Goal: Check status: Check status

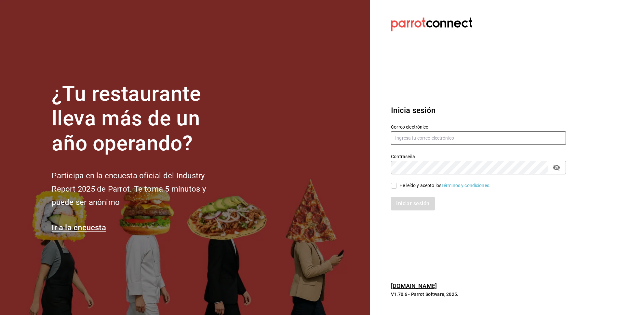
type input "[EMAIL_ADDRESS][DOMAIN_NAME]"
click at [396, 187] on input "He leído y acepto los Términos y condiciones." at bounding box center [394, 186] width 6 height 6
checkbox input "true"
click at [401, 207] on button "Iniciar sesión" at bounding box center [413, 204] width 44 height 14
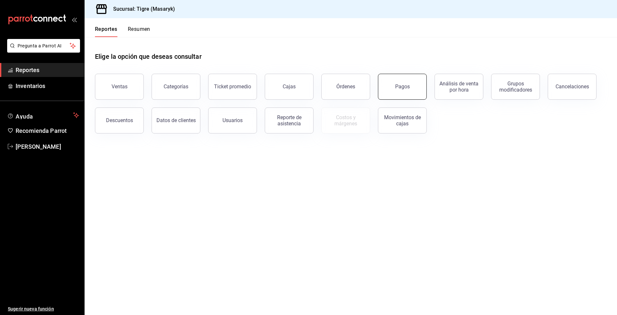
click at [398, 91] on button "Pagos" at bounding box center [402, 87] width 49 height 26
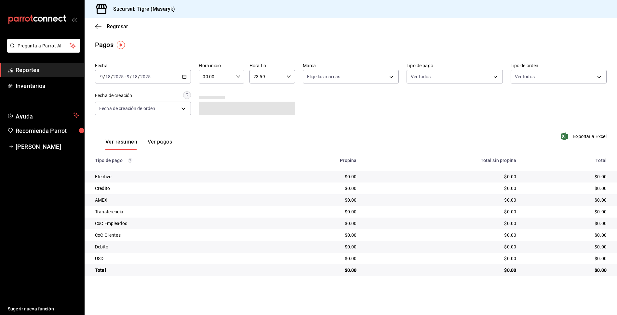
click at [185, 79] on \(Stroke\) "button" at bounding box center [184, 77] width 4 height 4
click at [137, 174] on li "Rango de fechas" at bounding box center [125, 169] width 61 height 15
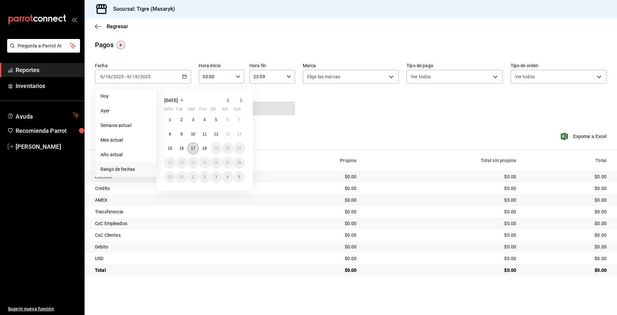
click at [196, 148] on button "17" at bounding box center [192, 149] width 11 height 12
drag, startPoint x: 201, startPoint y: 148, endPoint x: 250, endPoint y: 24, distance: 133.3
click at [202, 148] on button "18" at bounding box center [204, 149] width 11 height 12
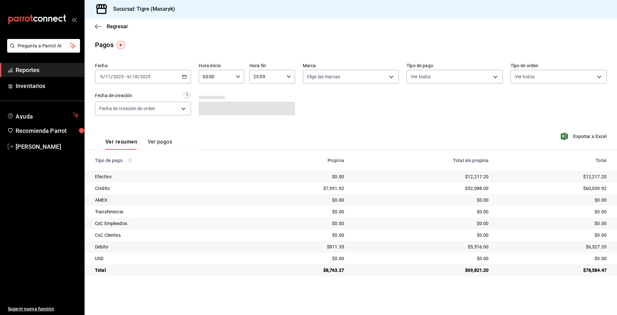
click at [228, 75] on input "00:00" at bounding box center [216, 76] width 34 height 13
click at [207, 105] on span "05" at bounding box center [210, 106] width 12 height 5
type input "05:00"
click at [260, 73] on div at bounding box center [308, 157] width 617 height 315
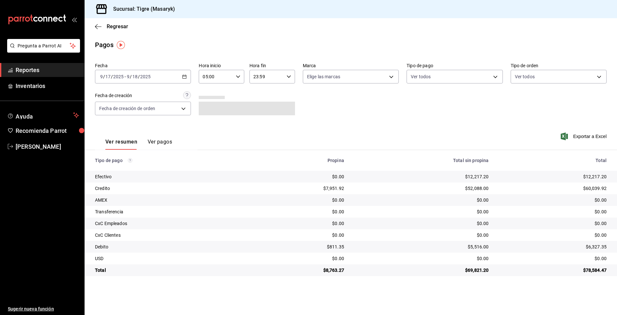
click at [279, 77] on input "23:59" at bounding box center [266, 76] width 34 height 13
drag, startPoint x: 257, startPoint y: 109, endPoint x: 266, endPoint y: 106, distance: 9.3
click at [261, 108] on span "05" at bounding box center [261, 108] width 12 height 5
click at [287, 97] on button "00" at bounding box center [283, 93] width 20 height 13
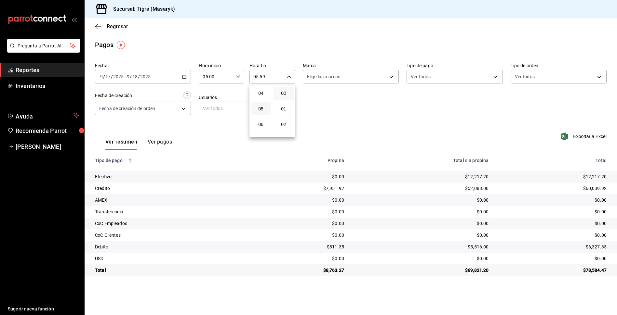
type input "05:00"
click at [186, 73] on div at bounding box center [308, 157] width 617 height 315
click at [185, 76] on icon "button" at bounding box center [184, 76] width 5 height 5
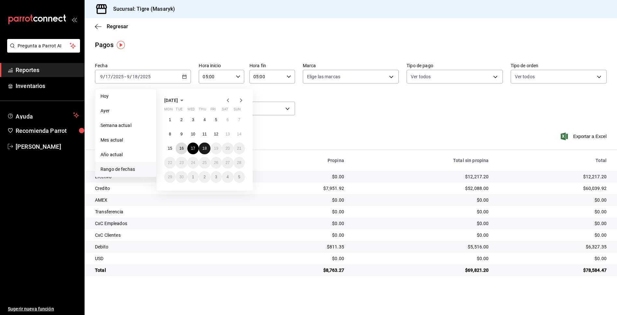
drag, startPoint x: 180, startPoint y: 148, endPoint x: 199, endPoint y: 149, distance: 18.9
click at [181, 148] on abbr "16" at bounding box center [181, 148] width 4 height 5
click at [193, 149] on abbr "17" at bounding box center [193, 148] width 4 height 5
type input "00:00"
type input "23:59"
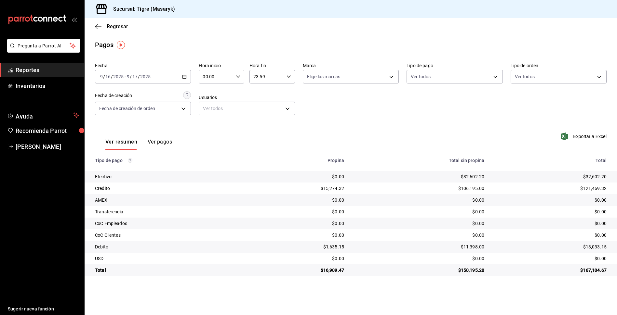
click at [236, 75] on icon "button" at bounding box center [238, 76] width 5 height 5
click at [206, 115] on span "05" at bounding box center [210, 116] width 12 height 5
type input "05:00"
click at [288, 79] on div at bounding box center [308, 157] width 617 height 315
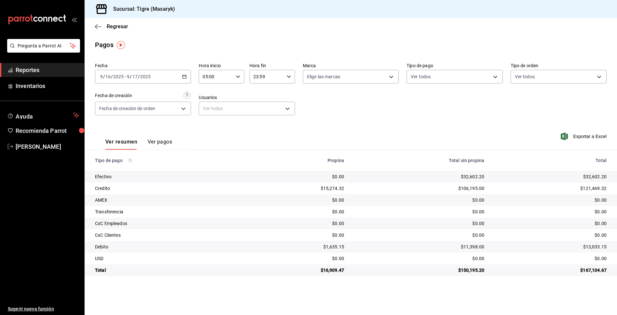
click at [290, 78] on icon "button" at bounding box center [288, 76] width 5 height 5
click at [263, 109] on span "05" at bounding box center [261, 108] width 12 height 5
click at [286, 109] on span "01" at bounding box center [283, 108] width 12 height 5
click at [345, 130] on div at bounding box center [308, 157] width 617 height 315
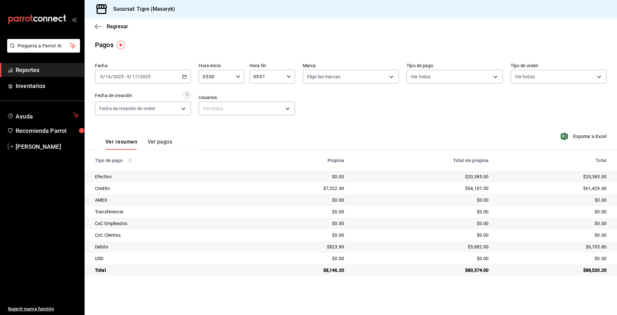
click at [278, 72] on input "05:01" at bounding box center [266, 76] width 34 height 13
click at [284, 96] on span "00" at bounding box center [283, 93] width 12 height 5
type input "05:00"
click at [437, 127] on div at bounding box center [308, 157] width 617 height 315
